Goal: Task Accomplishment & Management: Manage account settings

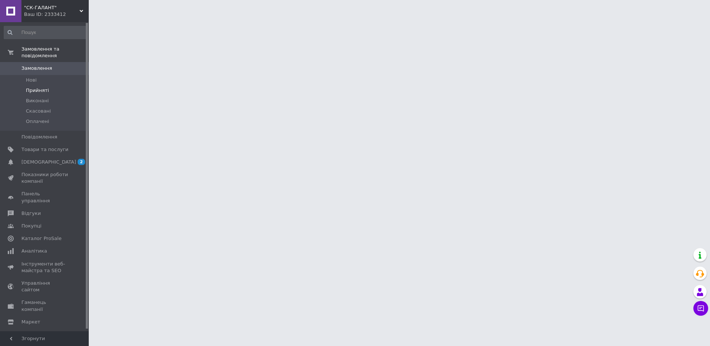
click at [48, 85] on li "Прийняті" at bounding box center [45, 90] width 91 height 10
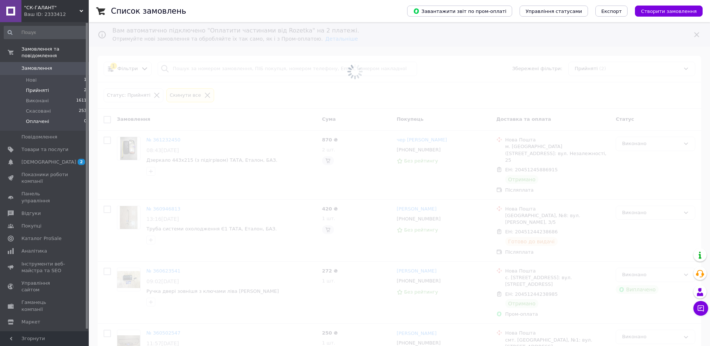
click at [38, 119] on li "Оплачені 0" at bounding box center [45, 123] width 91 height 14
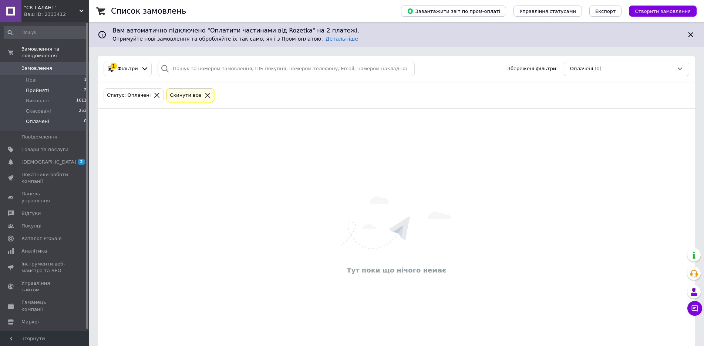
click at [39, 85] on li "Прийняті 2" at bounding box center [45, 90] width 91 height 10
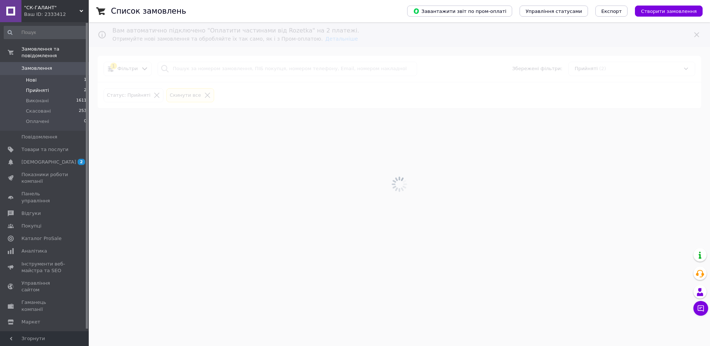
click at [41, 75] on li "Нові 1" at bounding box center [45, 80] width 91 height 10
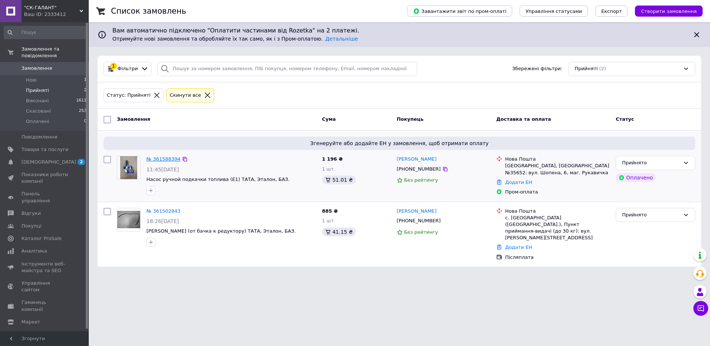
click at [165, 159] on link "№ 361588394" at bounding box center [163, 159] width 34 height 6
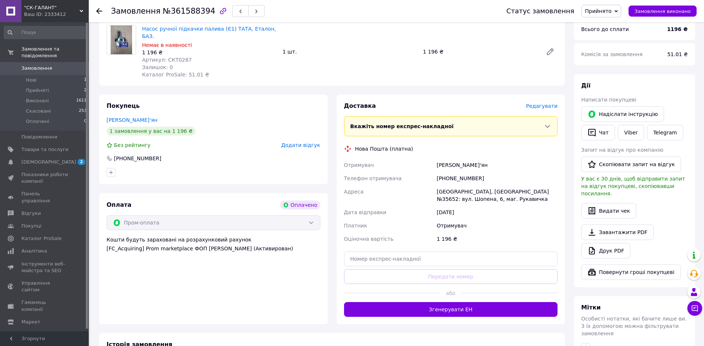
scroll to position [366, 0]
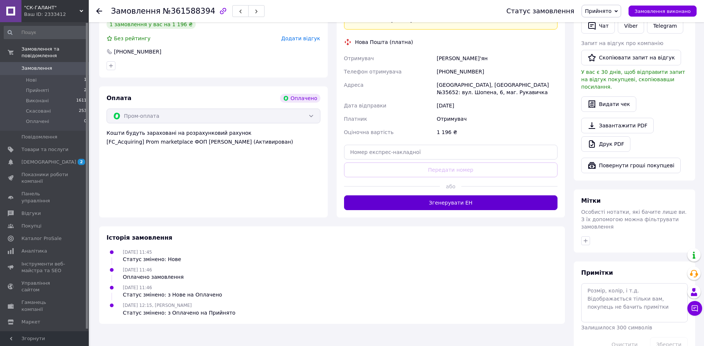
click at [471, 196] on button "Згенерувати ЕН" at bounding box center [451, 203] width 214 height 15
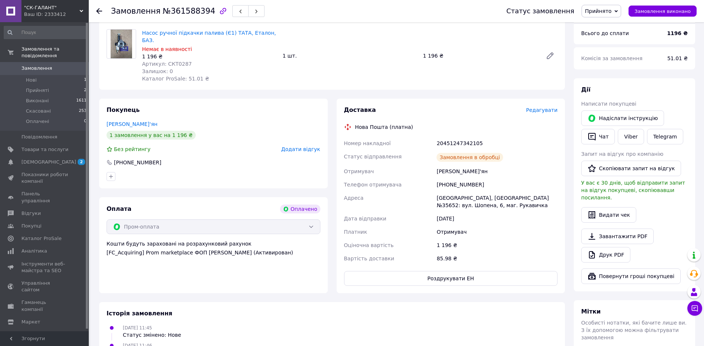
scroll to position [144, 0]
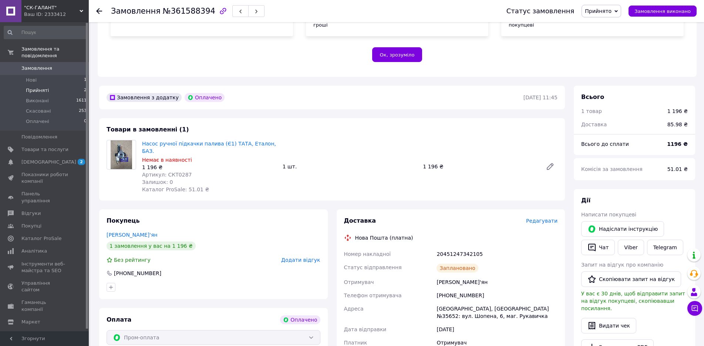
click at [53, 85] on li "Прийняті 2" at bounding box center [45, 90] width 91 height 10
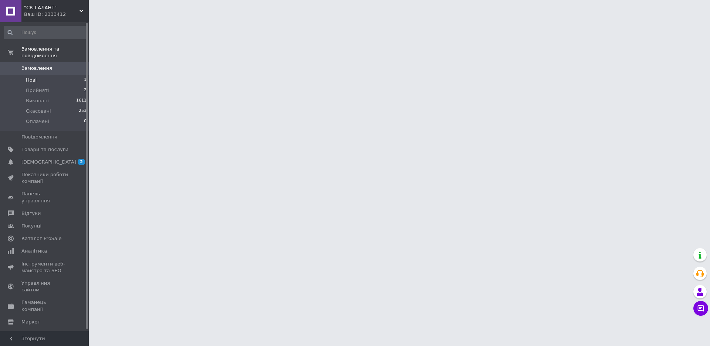
click at [54, 75] on li "Нові 1" at bounding box center [45, 80] width 91 height 10
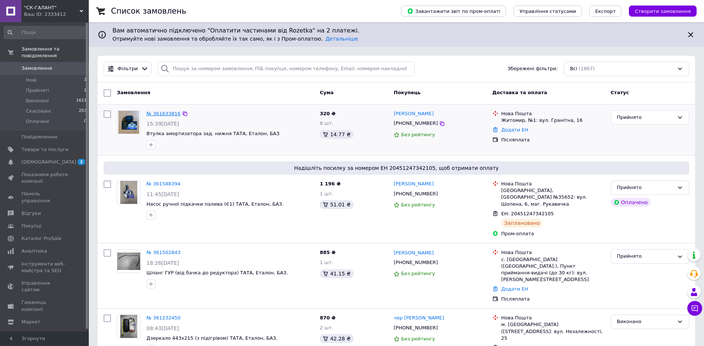
click at [157, 115] on link "№ 361633816" at bounding box center [163, 114] width 34 height 6
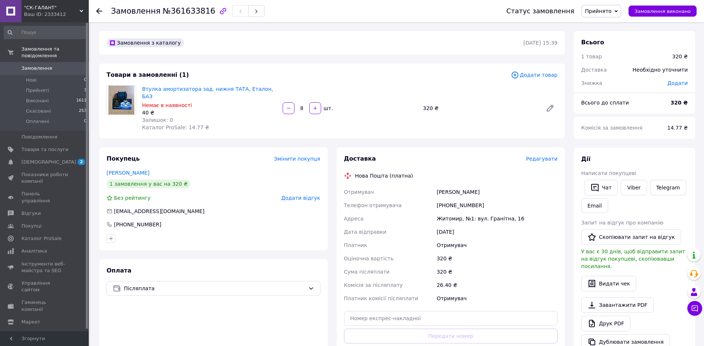
click at [615, 17] on span "Прийнято" at bounding box center [601, 11] width 40 height 13
drag, startPoint x: 393, startPoint y: 48, endPoint x: 288, endPoint y: 59, distance: 105.6
click at [388, 48] on div "Замовлення з каталогу" at bounding box center [314, 43] width 418 height 12
click at [51, 96] on li "Виконані 1611" at bounding box center [45, 101] width 91 height 10
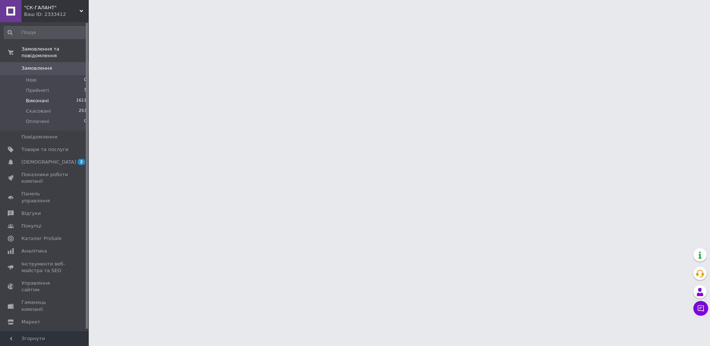
click at [51, 96] on li "Виконані 1611" at bounding box center [45, 101] width 91 height 10
click at [54, 85] on li "Прийняті 3" at bounding box center [45, 90] width 91 height 10
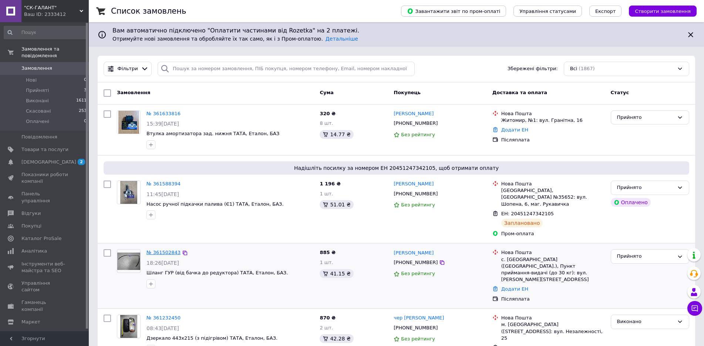
click at [169, 250] on link "№ 361502843" at bounding box center [163, 253] width 34 height 6
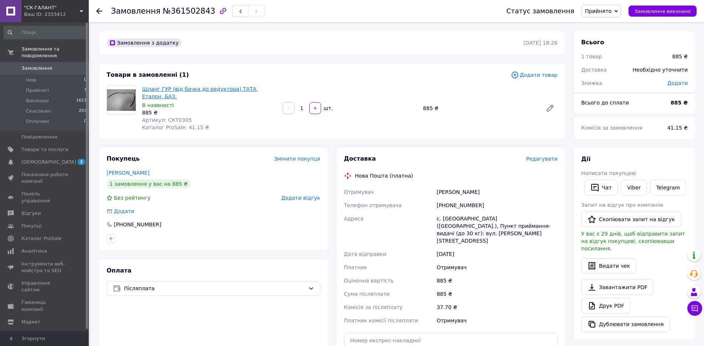
click at [255, 88] on link "Шланг ГУР (від бачка до редуктора) ТАТА, Еталон, БАЗ." at bounding box center [200, 92] width 116 height 13
